Goal: Check status: Check status

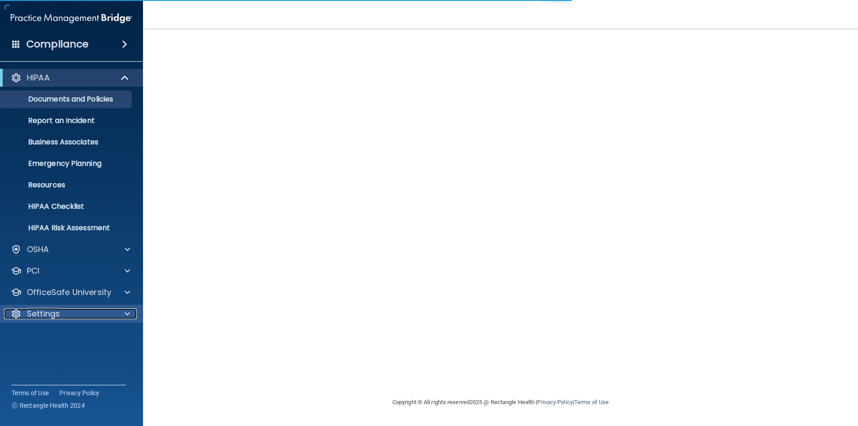
click at [48, 310] on p "Settings" at bounding box center [43, 313] width 33 height 11
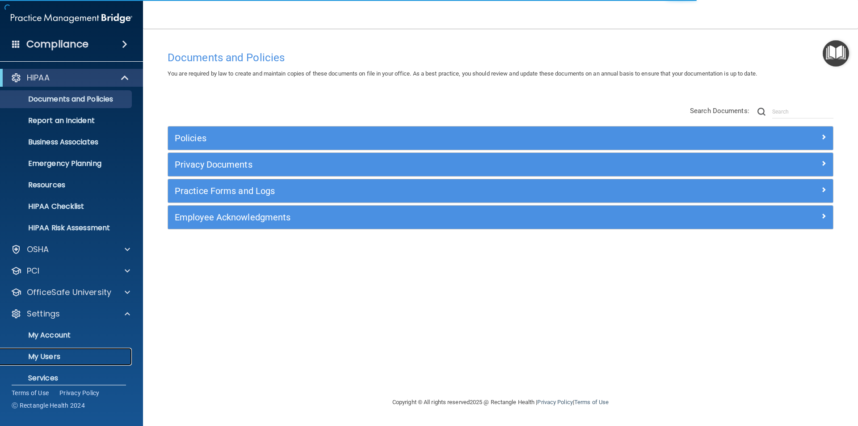
click at [44, 358] on p "My Users" at bounding box center [67, 356] width 122 height 9
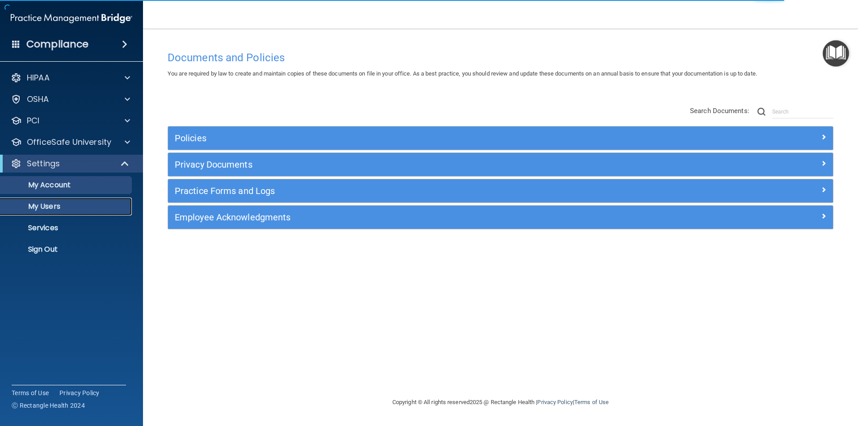
select select "20"
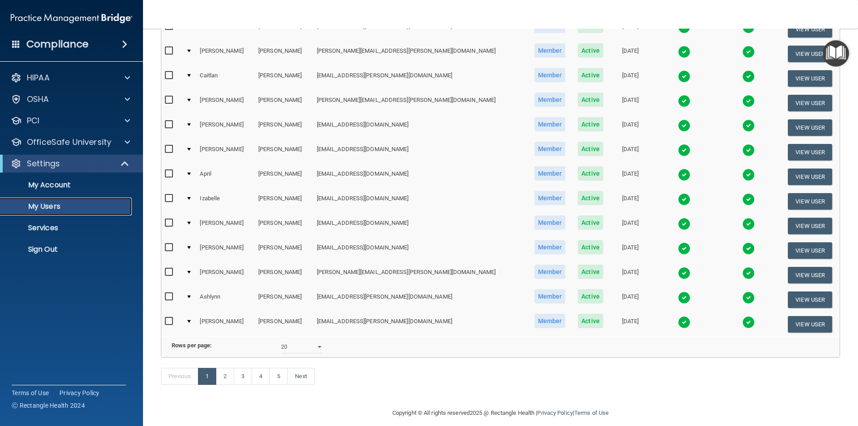
scroll to position [314, 0]
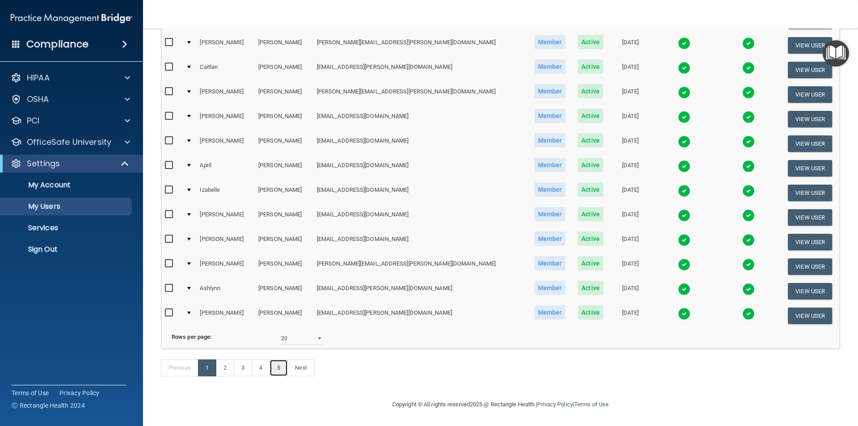
click at [275, 368] on link "5" at bounding box center [278, 367] width 18 height 17
select select "20"
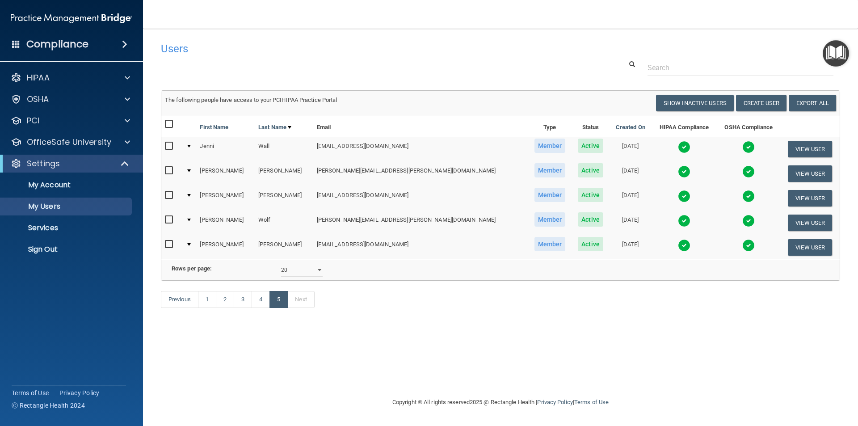
click at [678, 245] on img at bounding box center [684, 245] width 13 height 13
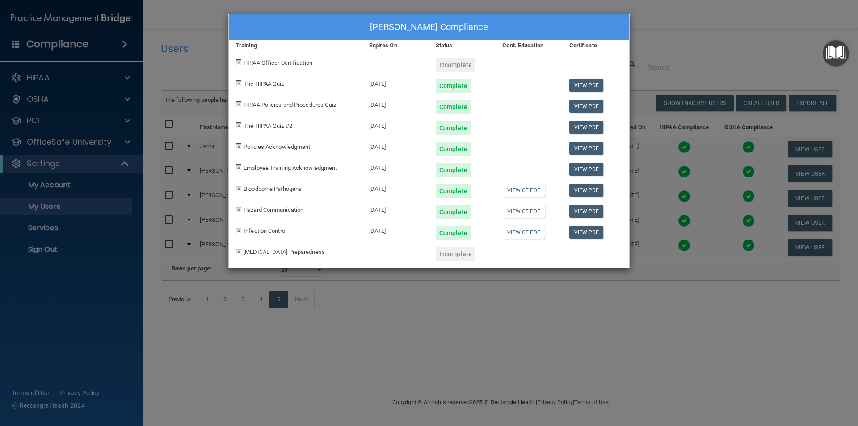
click at [674, 13] on div "[PERSON_NAME] Compliance Training Expires On Status Cont. Education Certificate…" at bounding box center [429, 213] width 858 height 426
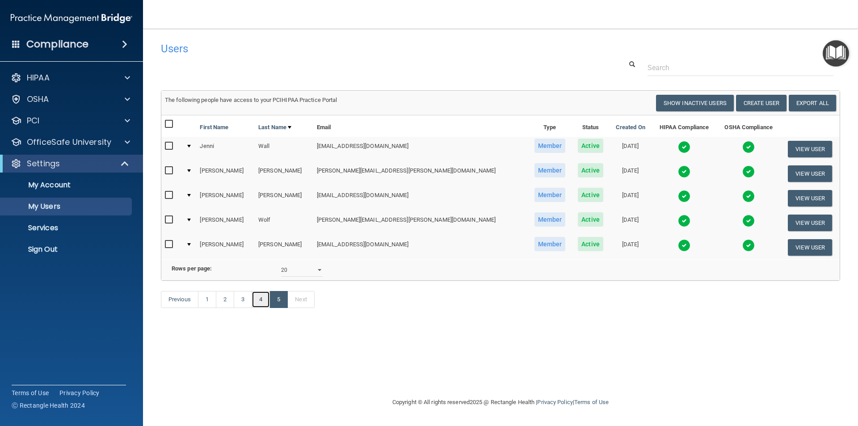
click at [268, 308] on link "4" at bounding box center [260, 299] width 18 height 17
select select "20"
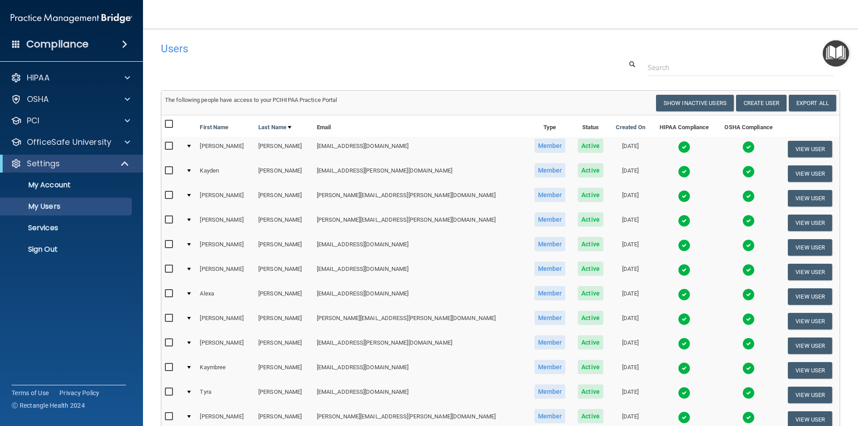
click at [678, 369] on img at bounding box center [684, 368] width 13 height 13
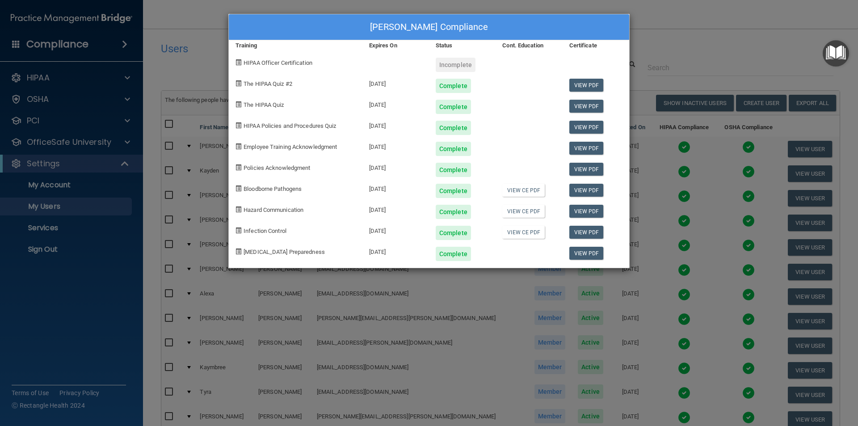
click at [657, 28] on div "[PERSON_NAME] Compliance Training Expires On Status Cont. Education Certificate…" at bounding box center [429, 213] width 858 height 426
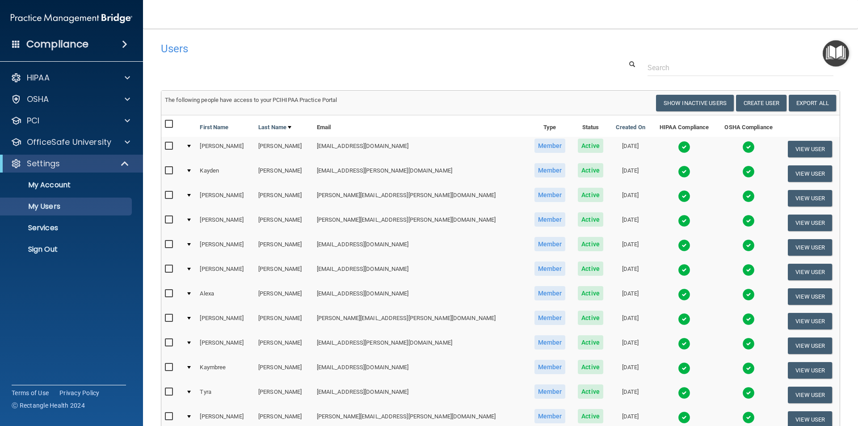
click at [678, 270] on img at bounding box center [684, 270] width 13 height 13
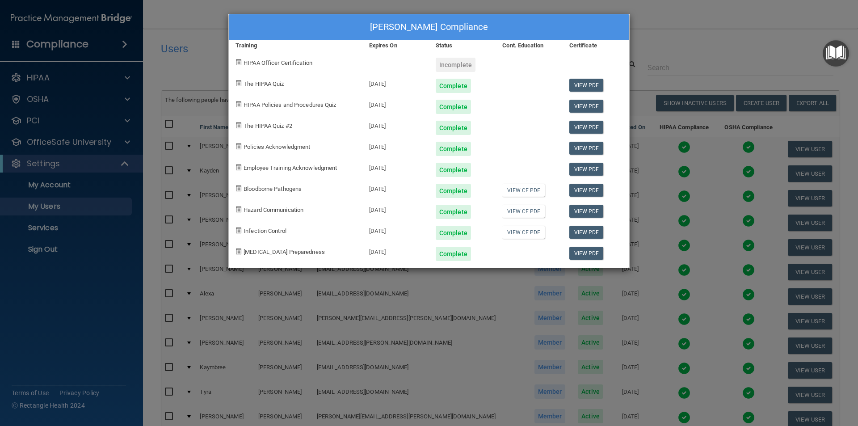
click at [696, 35] on div "[PERSON_NAME] Compliance Training Expires On Status Cont. Education Certificate…" at bounding box center [429, 213] width 858 height 426
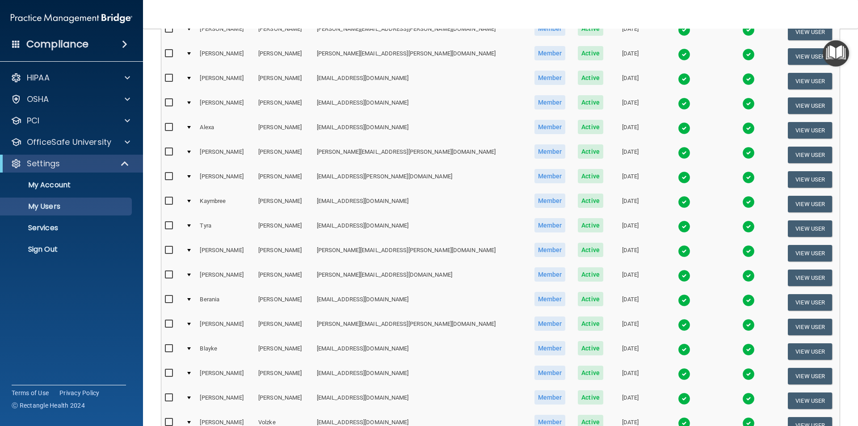
scroll to position [268, 0]
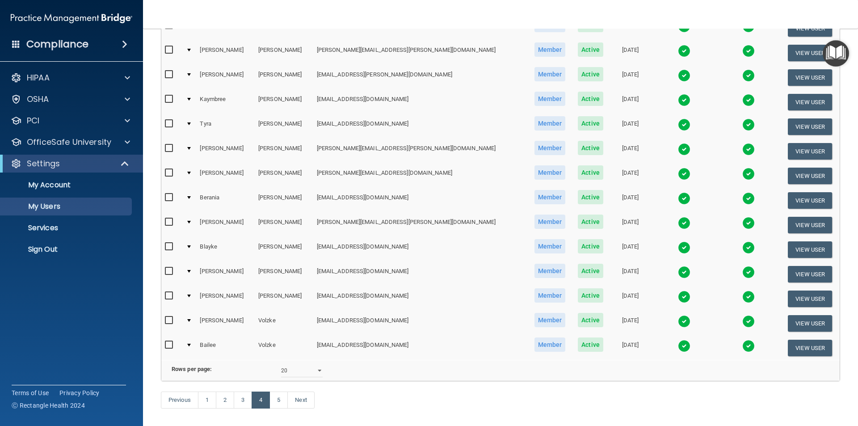
click at [678, 272] on img at bounding box center [684, 272] width 13 height 13
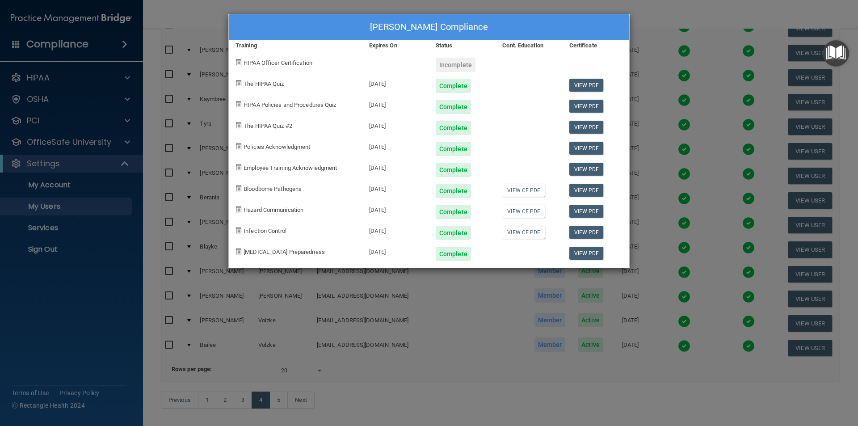
click at [667, 22] on div "[PERSON_NAME] Compliance Training Expires On Status Cont. Education Certificate…" at bounding box center [429, 213] width 858 height 426
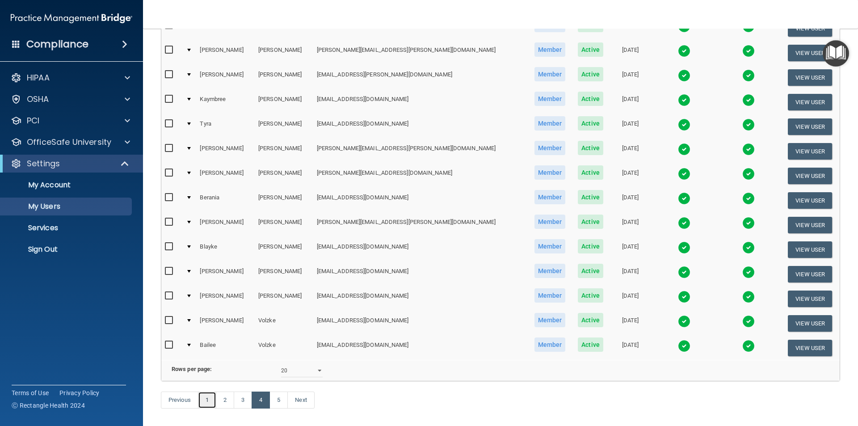
click at [207, 408] on link "1" at bounding box center [207, 399] width 18 height 17
select select "20"
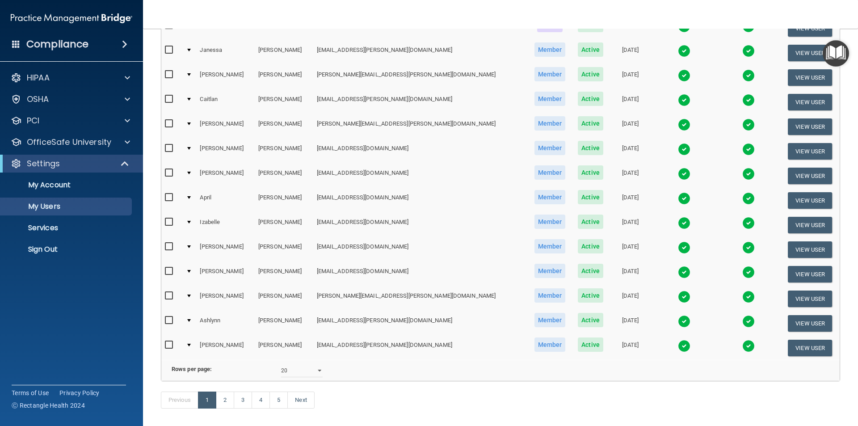
click at [678, 150] on img at bounding box center [684, 149] width 13 height 13
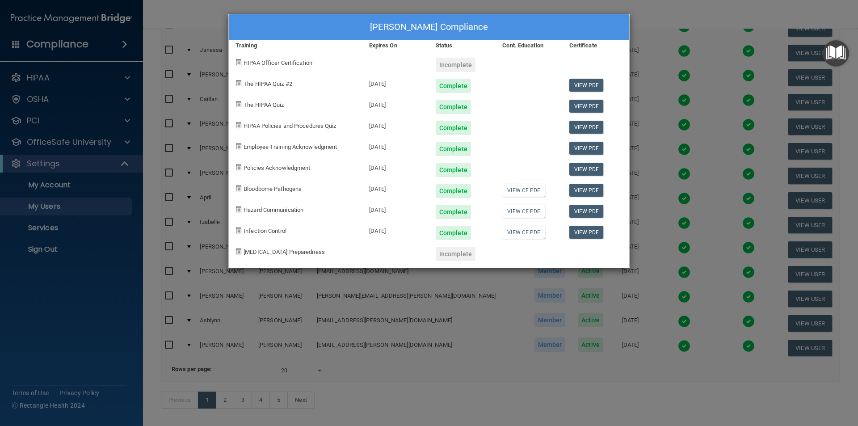
click at [663, 19] on div "[PERSON_NAME] Compliance Training Expires On Status Cont. Education Certificate…" at bounding box center [429, 213] width 858 height 426
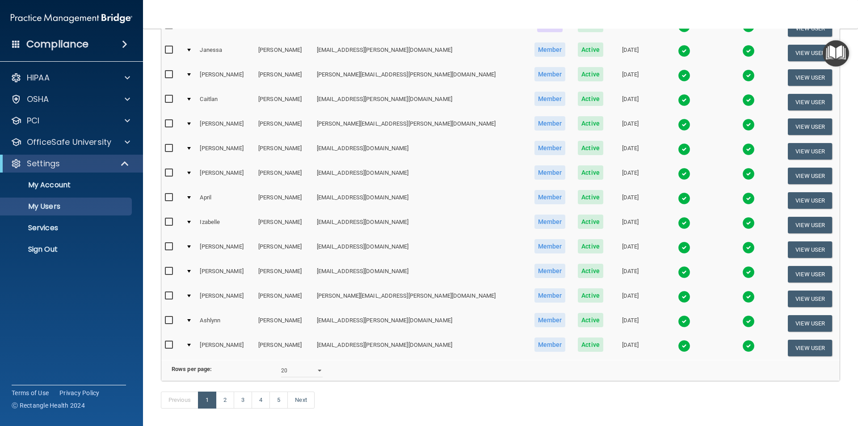
click at [451, 416] on div "Previous 1 2 3 4 5 Next" at bounding box center [500, 401] width 692 height 41
click at [220, 13] on nav "Toggle navigation [PERSON_NAME] [PERSON_NAME][EMAIL_ADDRESS][PERSON_NAME][DOMAI…" at bounding box center [500, 14] width 715 height 29
